Goal: Task Accomplishment & Management: Use online tool/utility

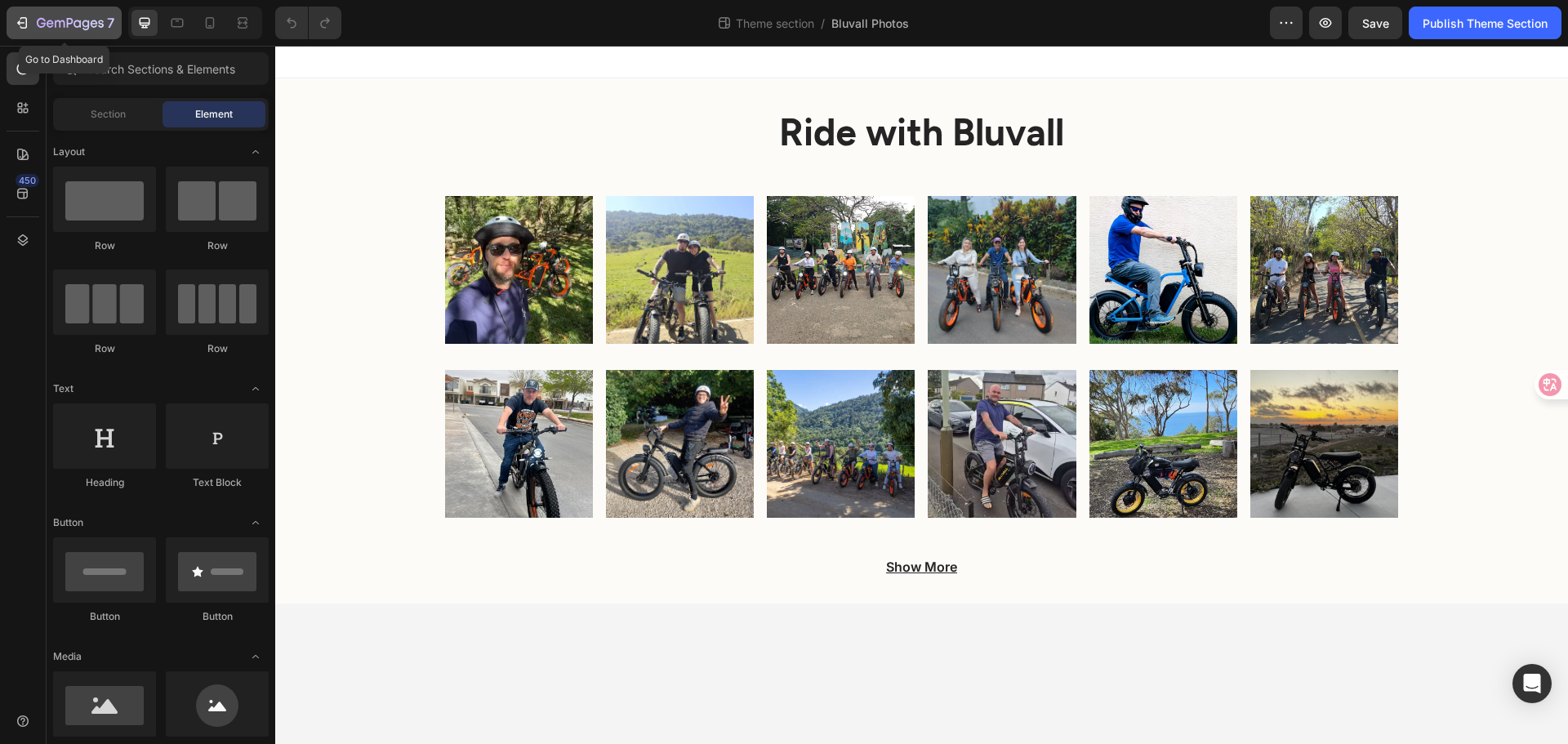
click at [36, 17] on div "7" at bounding box center [64, 22] width 101 height 20
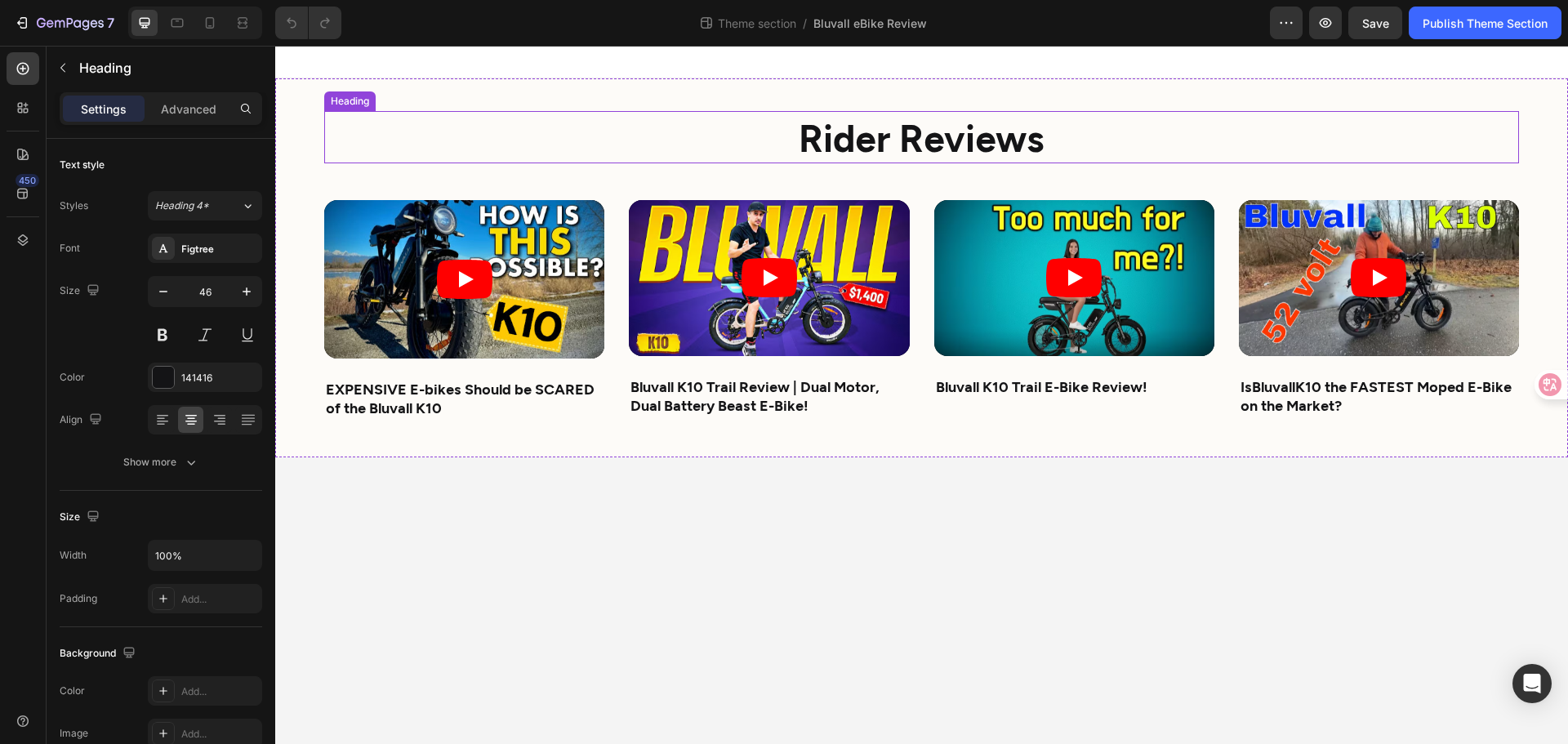
click at [828, 122] on strong "Rider Reviews" at bounding box center [921, 137] width 245 height 45
click at [831, 122] on strong "Rider Reviews" at bounding box center [921, 137] width 245 height 45
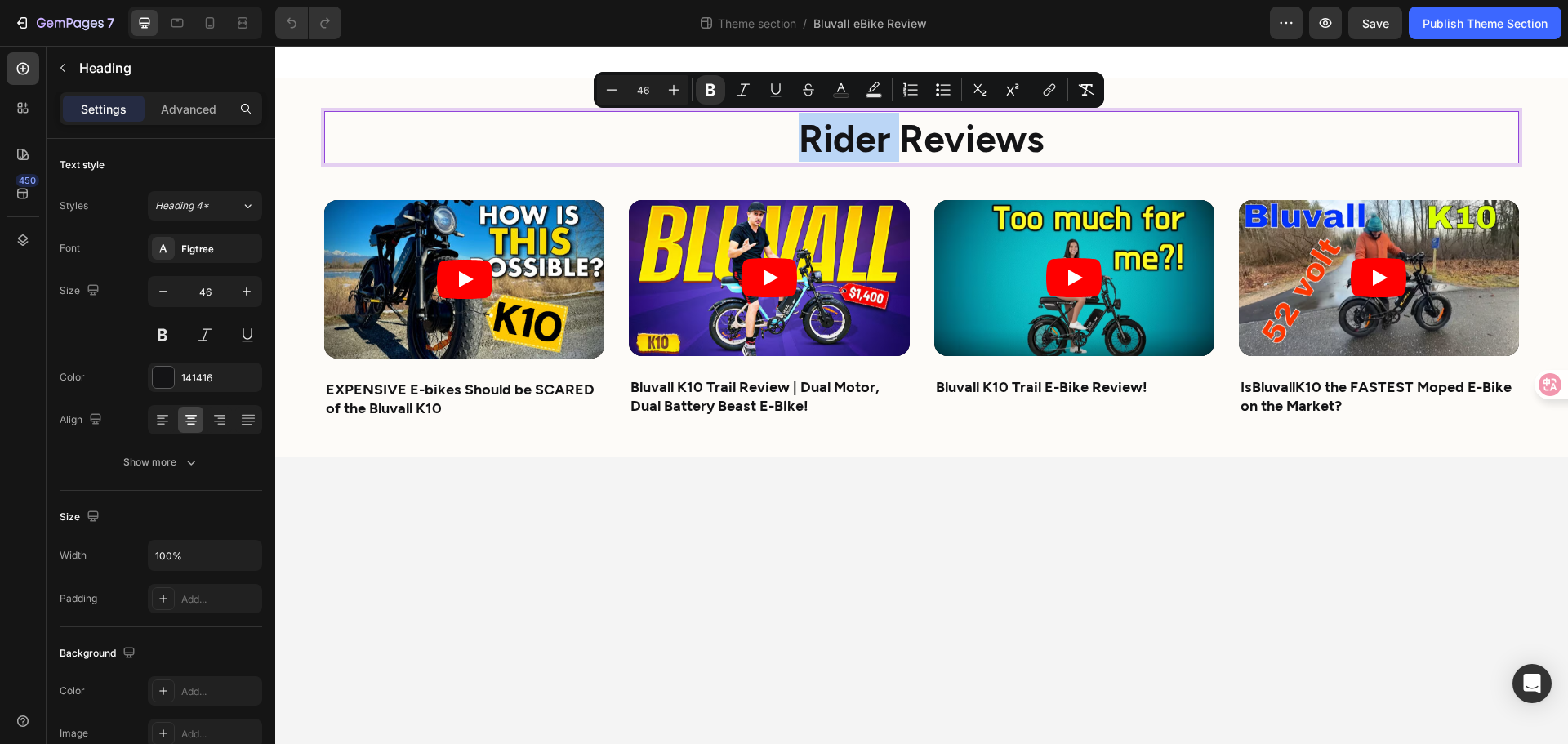
click at [903, 124] on strong "Rider Reviews" at bounding box center [921, 137] width 245 height 45
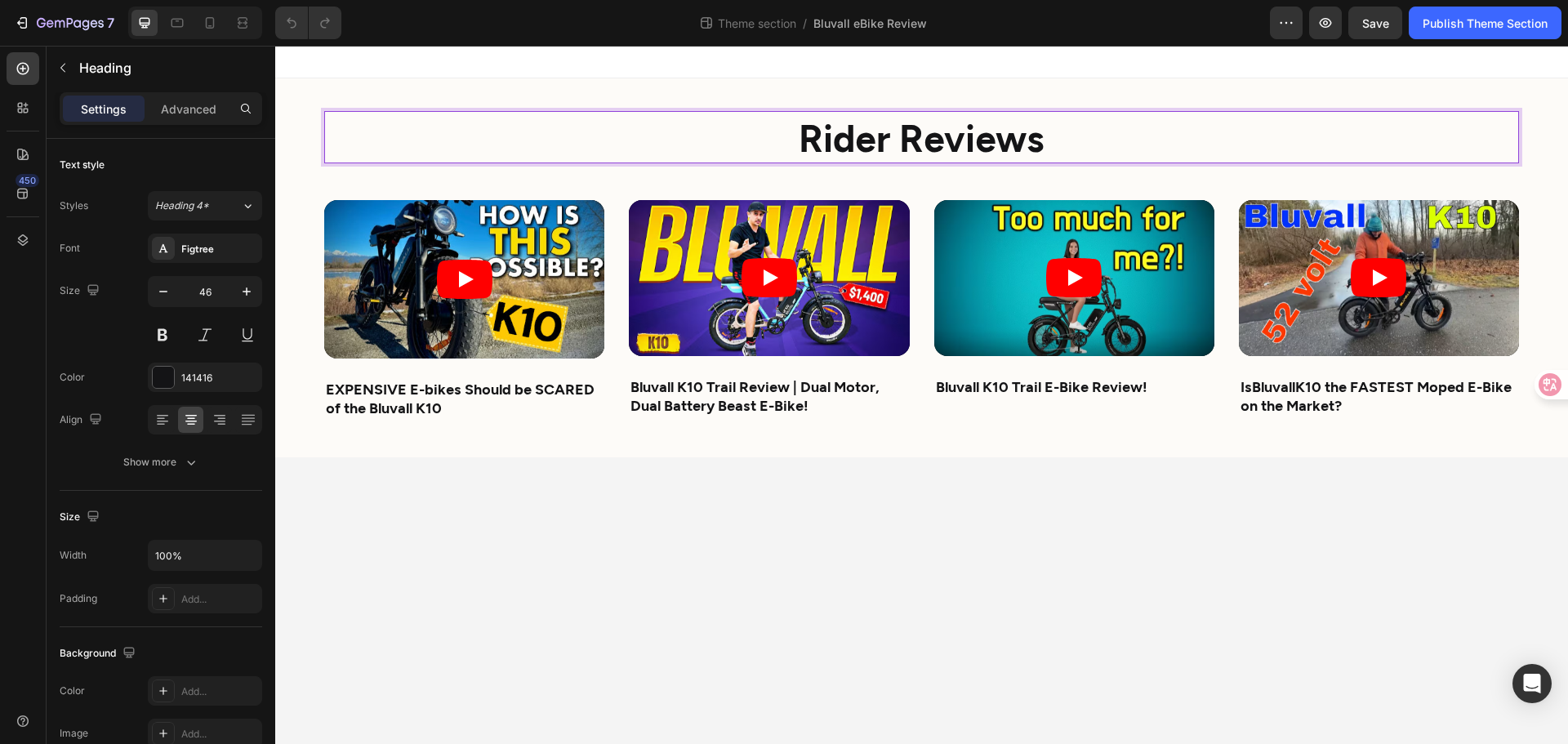
click at [1051, 137] on p "Rider Reviews" at bounding box center [921, 137] width 1192 height 49
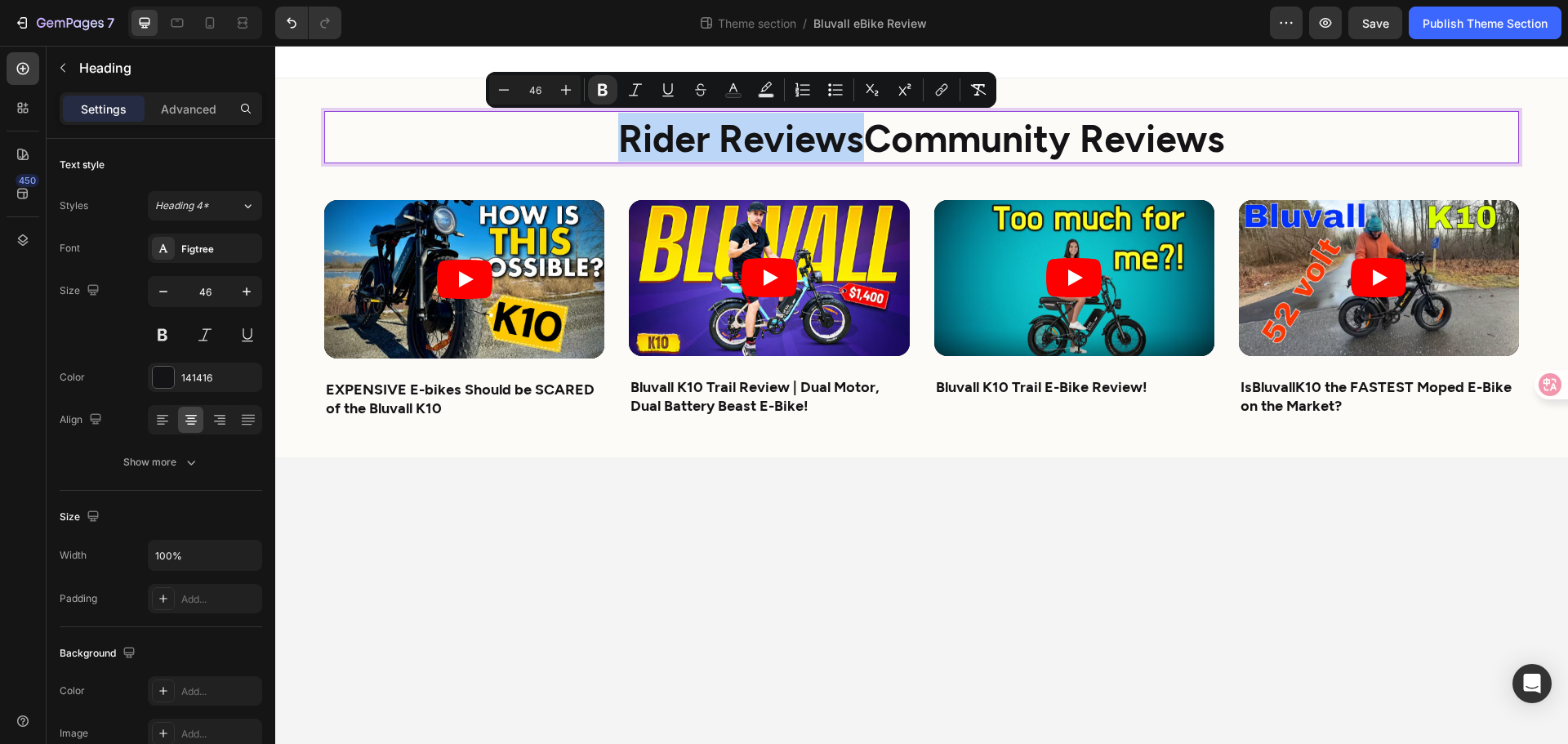
drag, startPoint x: 861, startPoint y: 135, endPoint x: 528, endPoint y: 119, distance: 333.4
click at [529, 119] on p "Rider ReviewsCommunity Reviews" at bounding box center [921, 137] width 1192 height 49
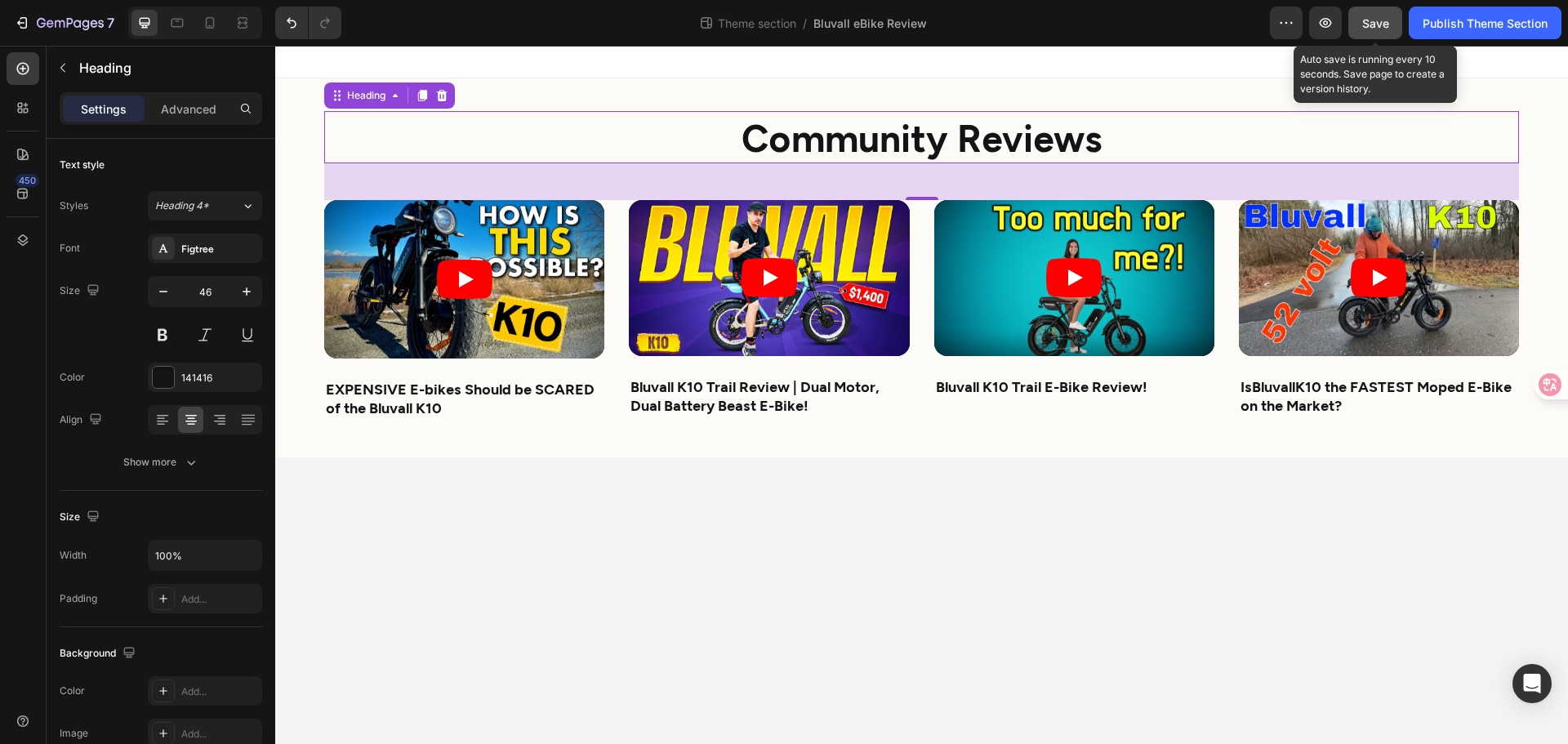
click at [1392, 26] on button "Save" at bounding box center [1376, 22] width 54 height 33
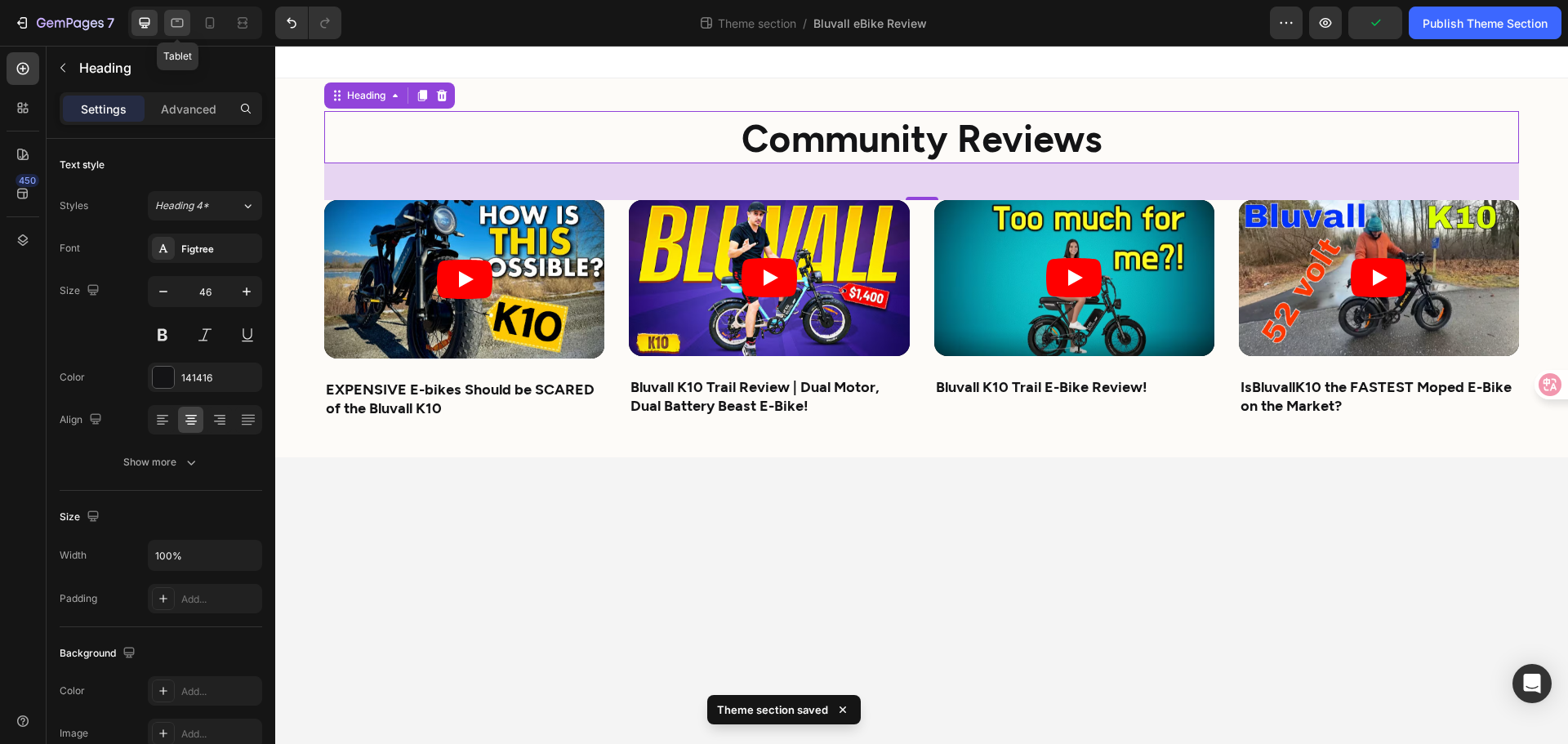
drag, startPoint x: 172, startPoint y: 14, endPoint x: 183, endPoint y: 17, distance: 11.4
click at [174, 14] on div at bounding box center [177, 23] width 26 height 26
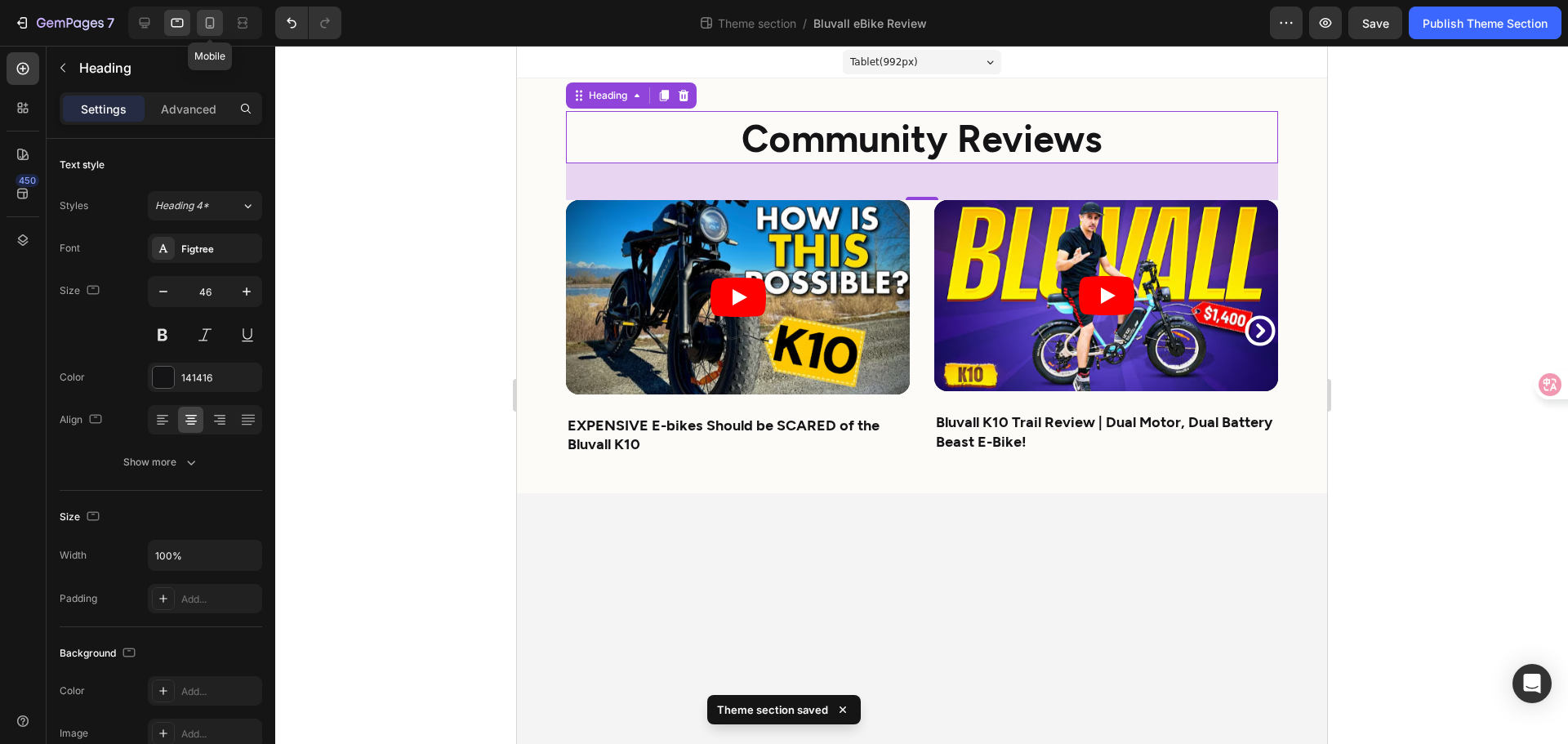
click at [219, 24] on div at bounding box center [210, 23] width 26 height 26
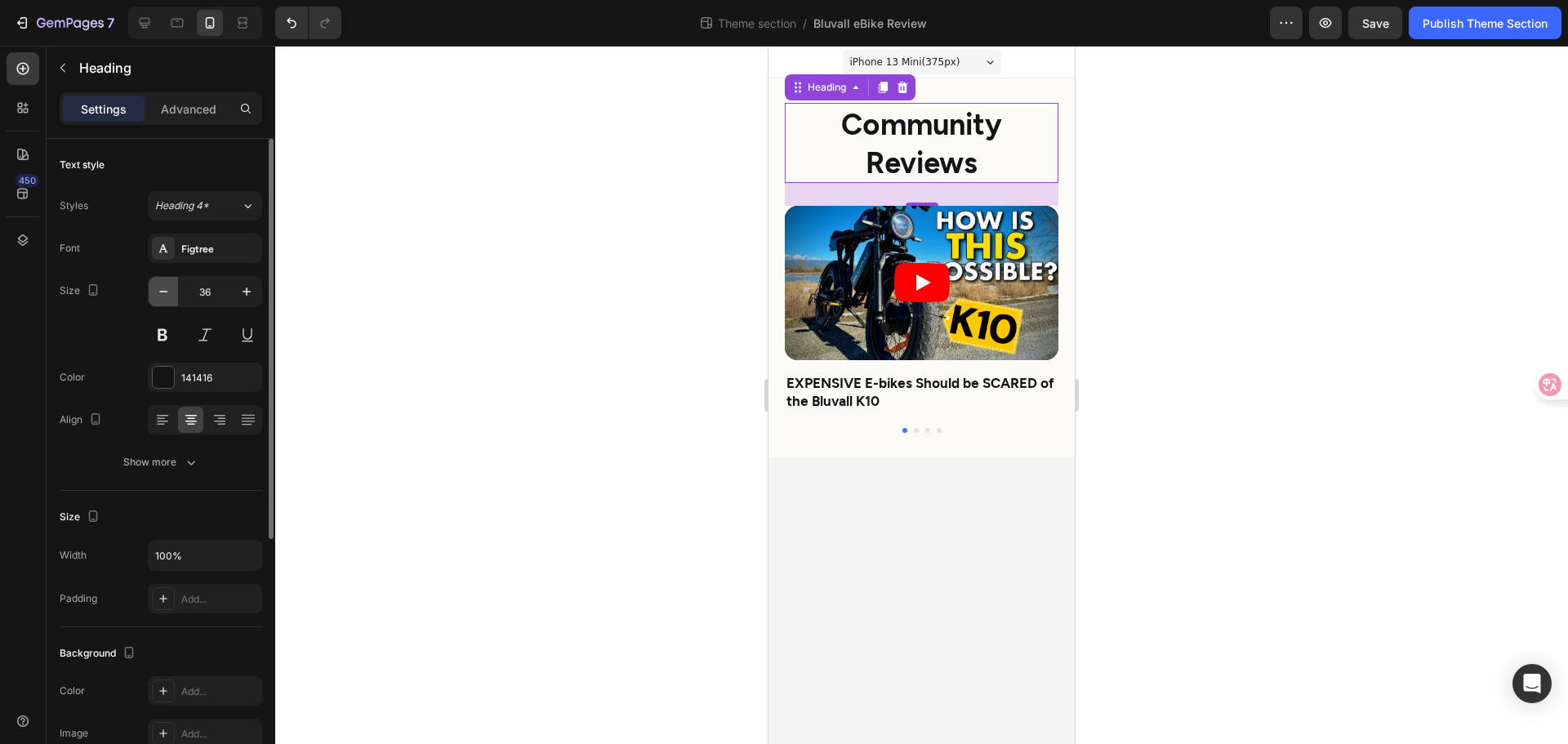
click at [161, 290] on icon "button" at bounding box center [163, 292] width 17 height 17
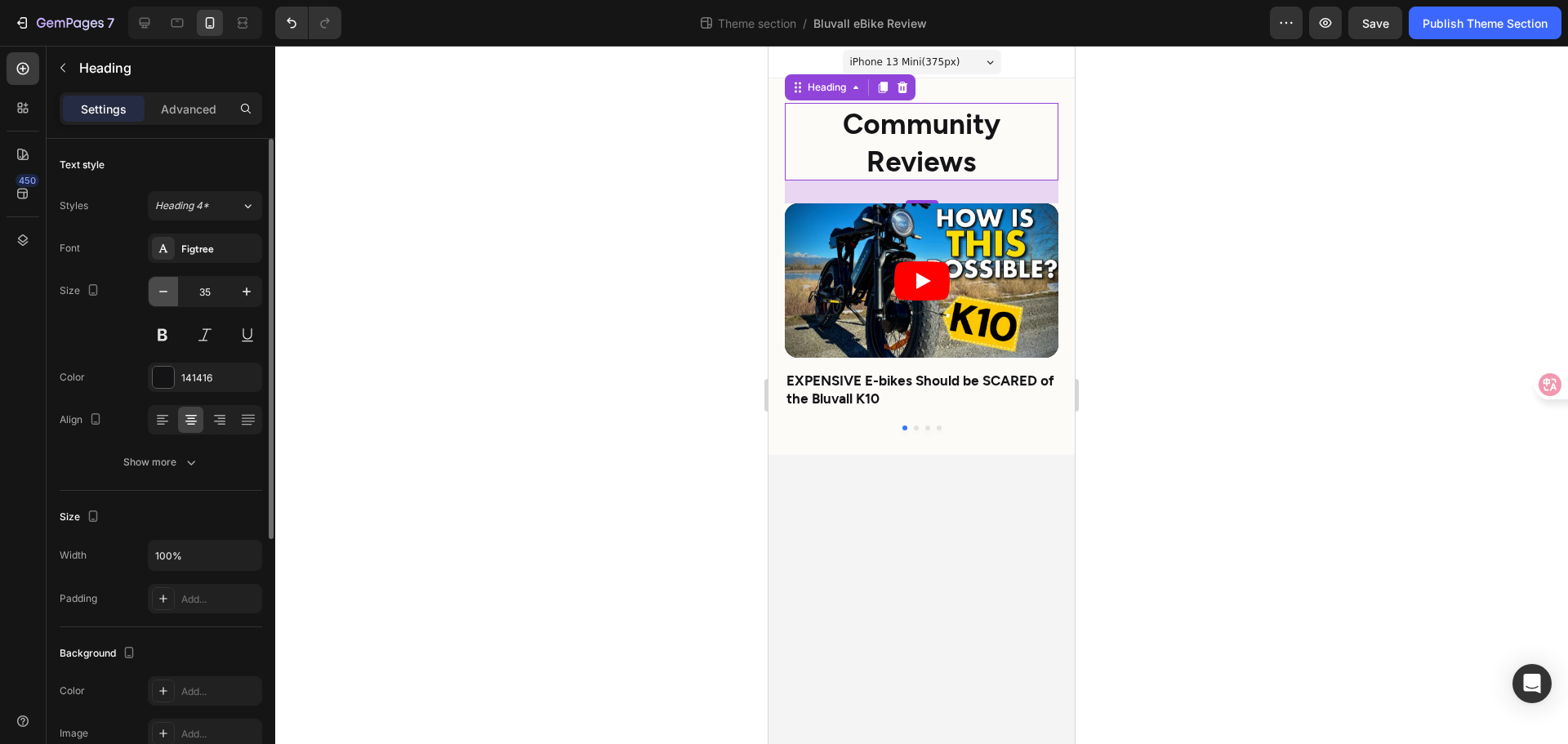
click at [161, 290] on icon "button" at bounding box center [163, 292] width 17 height 17
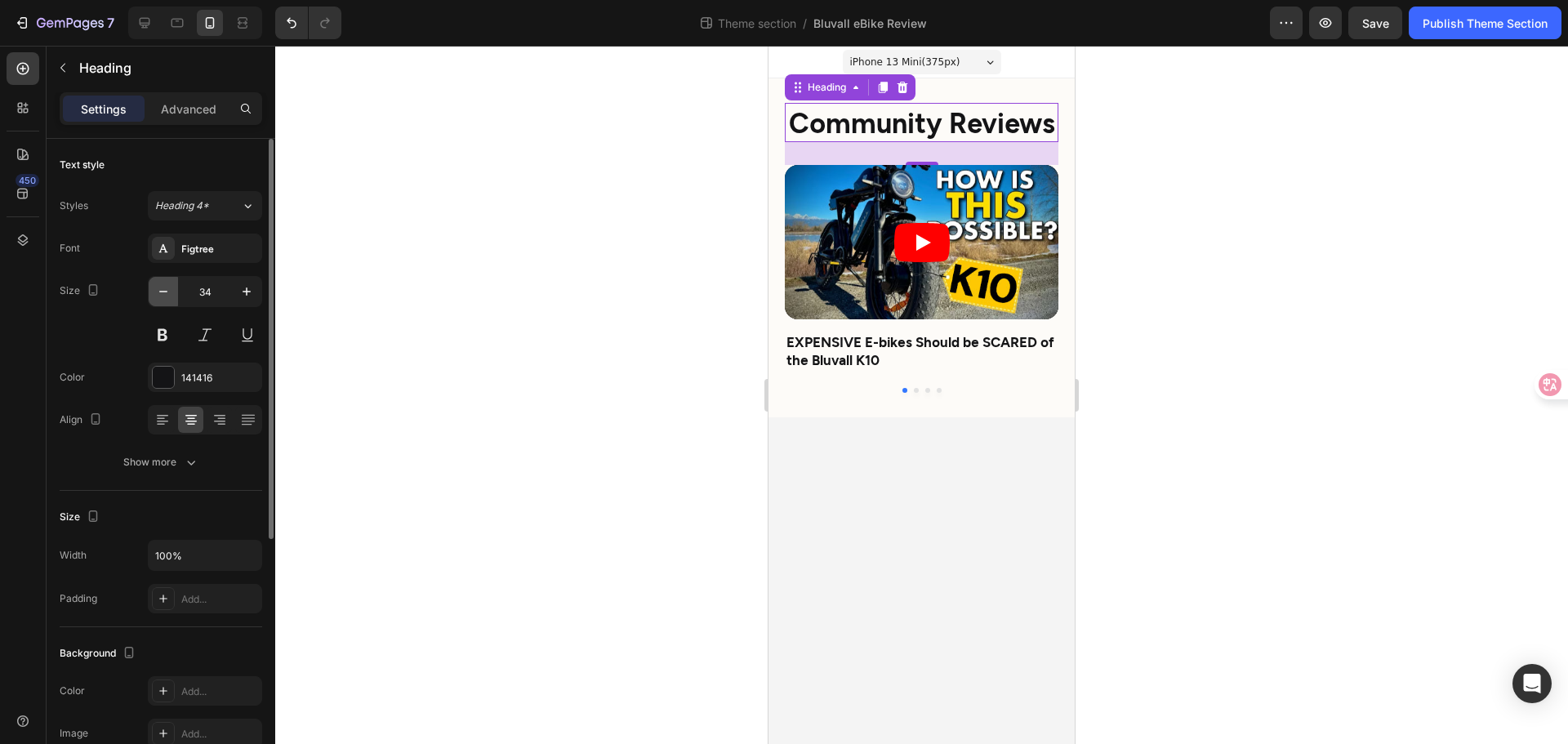
click at [161, 290] on icon "button" at bounding box center [163, 292] width 17 height 17
click at [243, 290] on icon "button" at bounding box center [247, 292] width 17 height 17
type input "34"
click at [1153, 376] on div at bounding box center [921, 395] width 1293 height 698
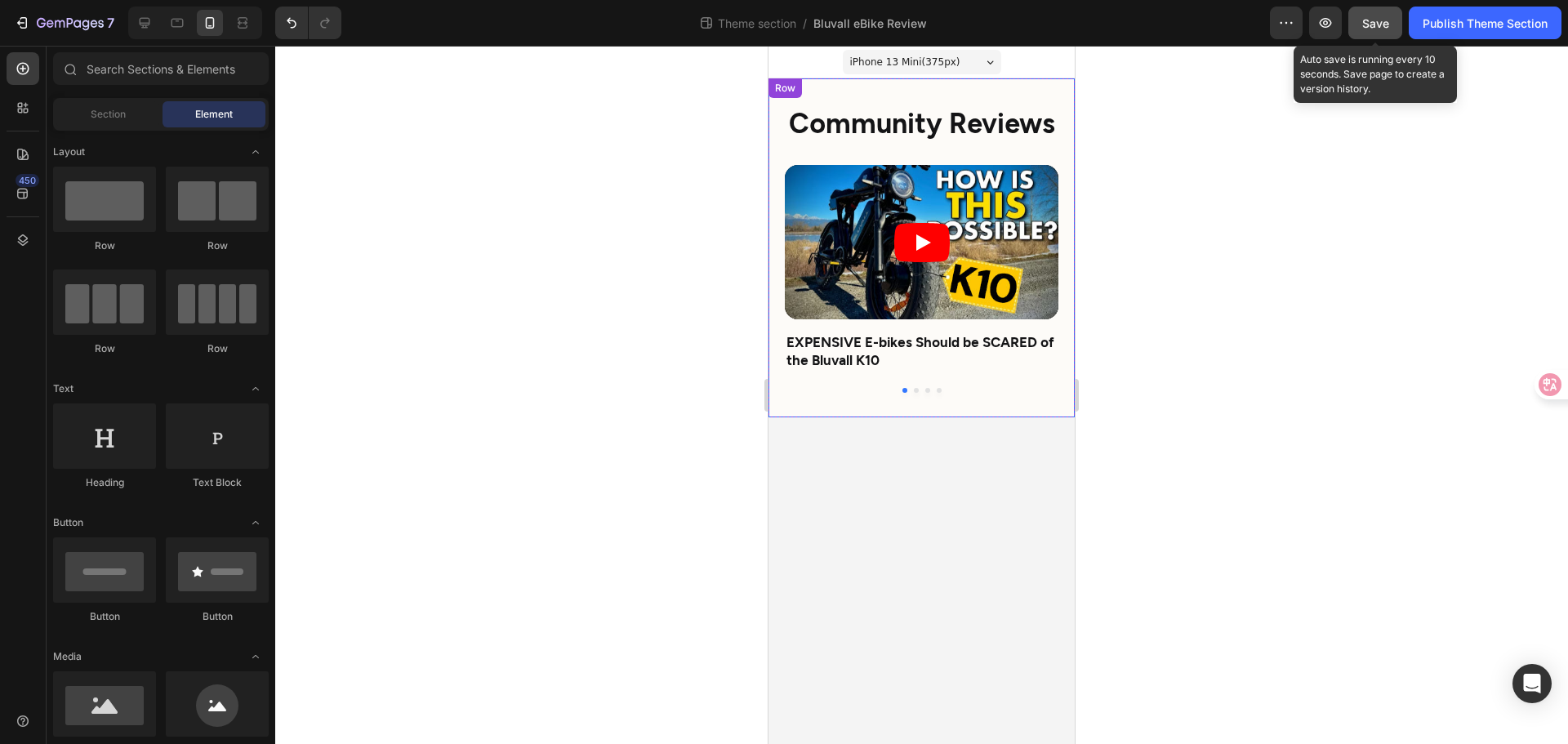
click at [1377, 29] on span "Save" at bounding box center [1376, 23] width 27 height 14
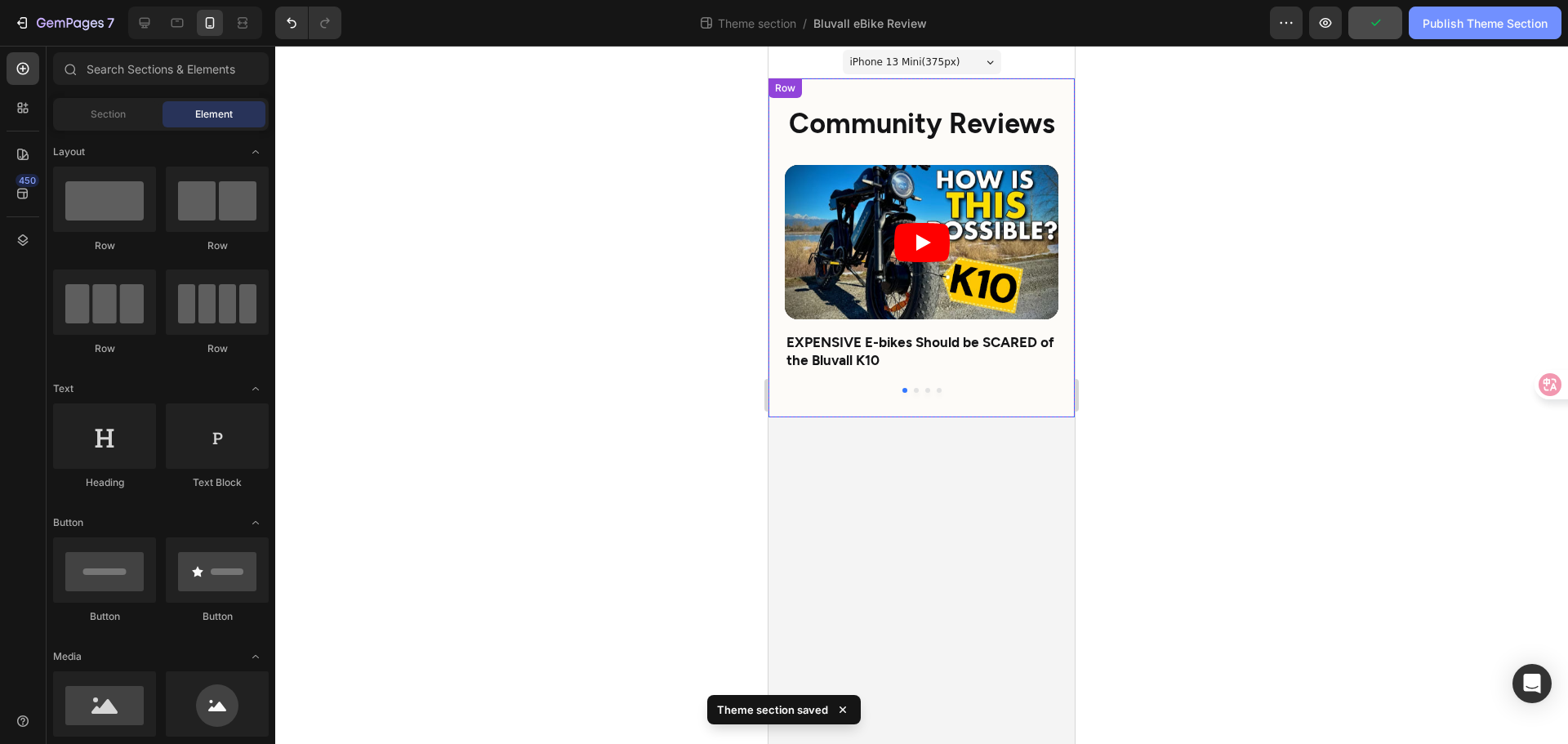
click at [1485, 31] on div "Publish Theme Section" at bounding box center [1486, 23] width 125 height 17
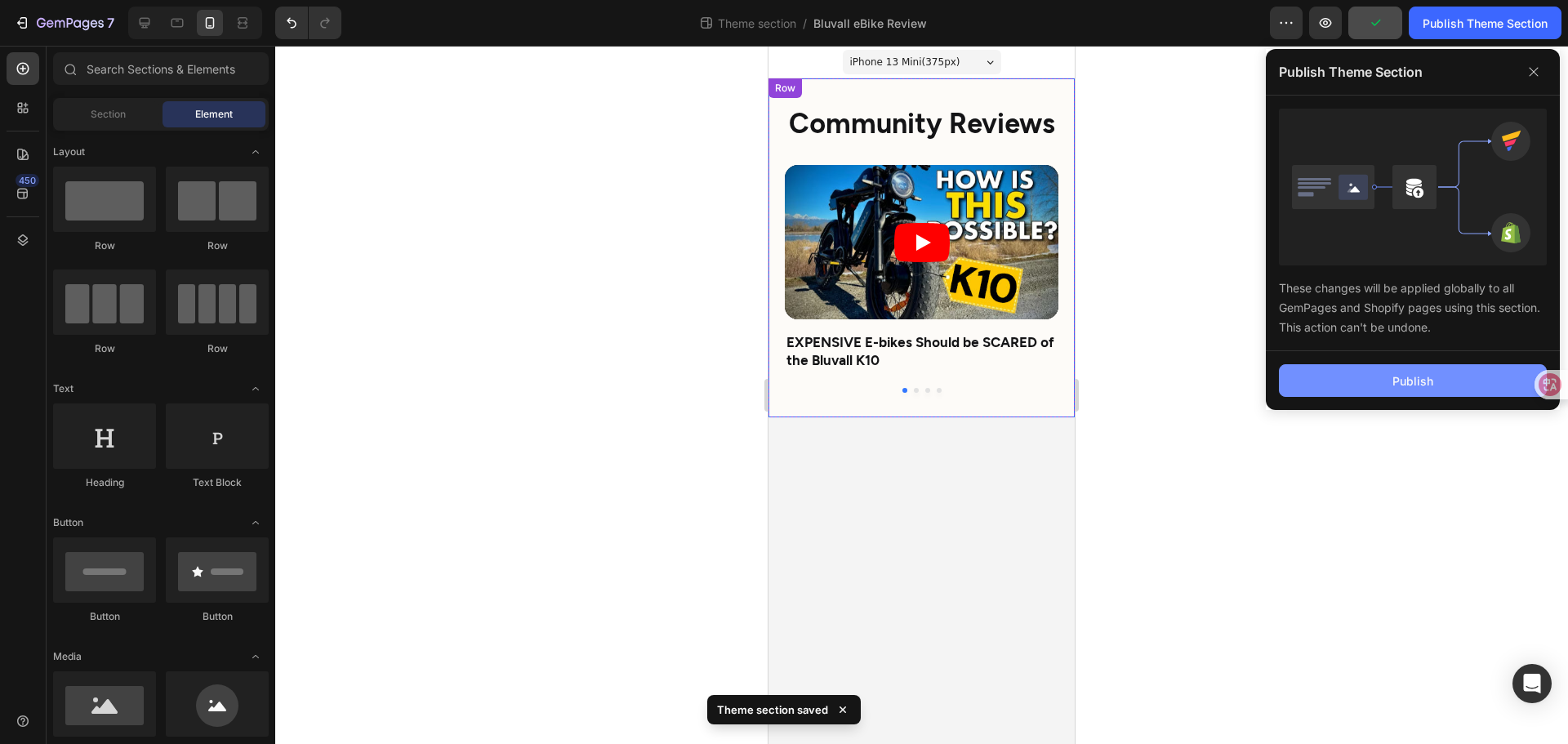
click at [1404, 381] on div "Publish" at bounding box center [1413, 381] width 41 height 17
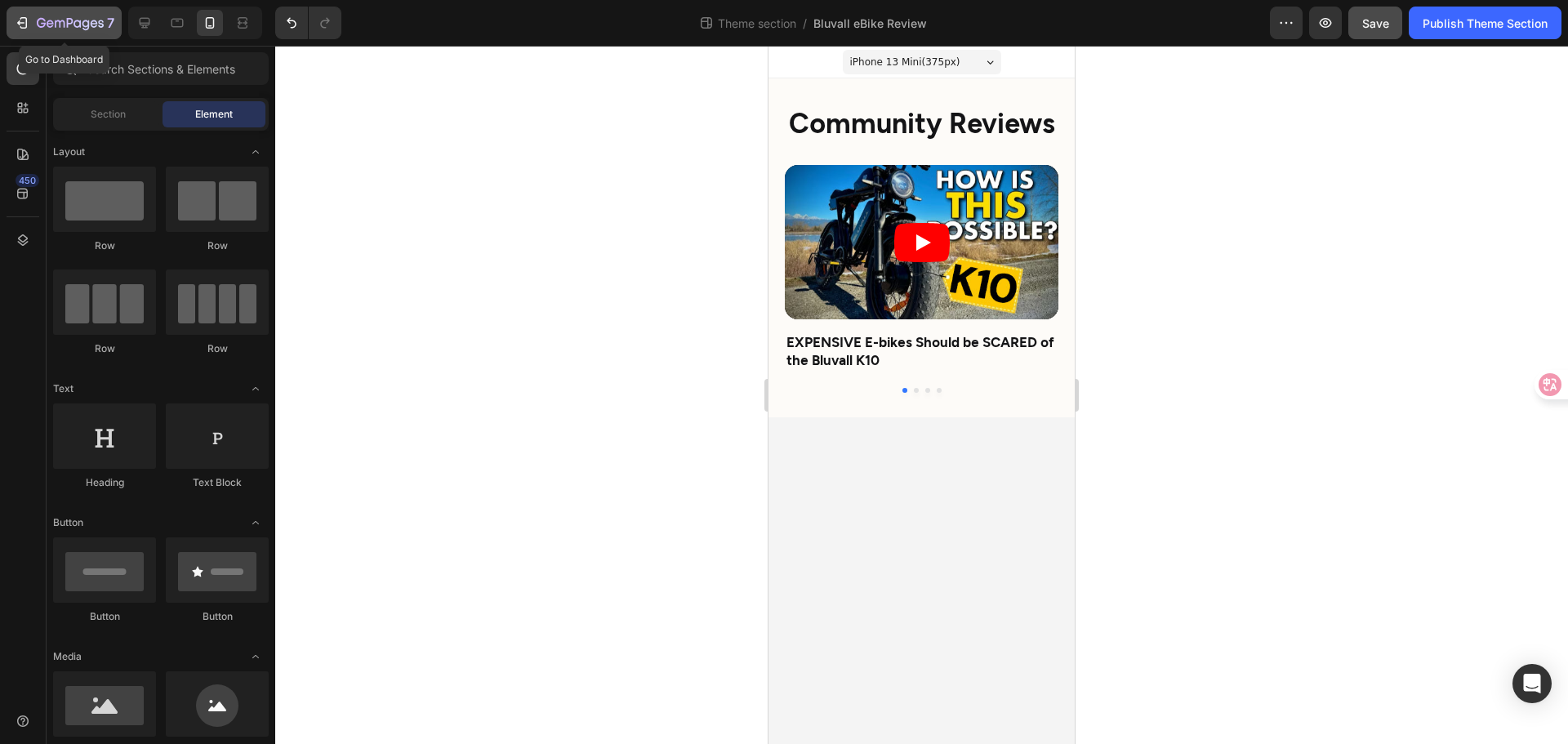
click at [16, 10] on button "7" at bounding box center [63, 22] width 115 height 33
